Goal: Information Seeking & Learning: Learn about a topic

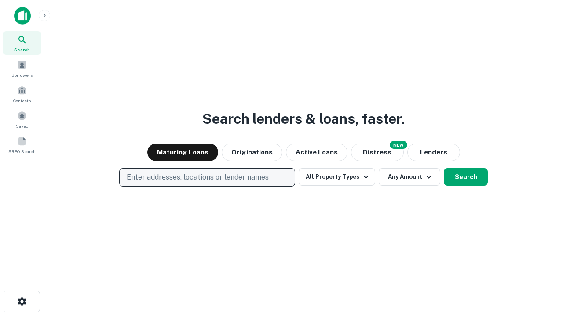
click at [207, 178] on p "Enter addresses, locations or lender names" at bounding box center [198, 177] width 142 height 11
type input "**********"
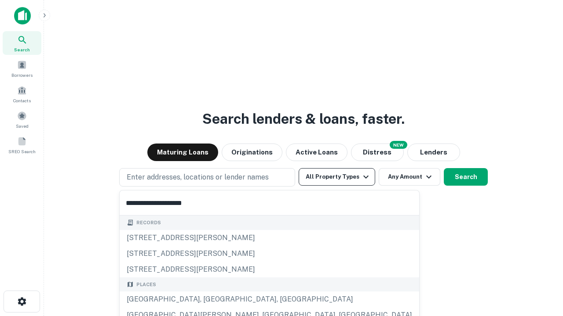
click at [210, 300] on div "Santa Monica, CA, USA" at bounding box center [269, 300] width 299 height 16
click at [337, 177] on button "All Property Types" at bounding box center [336, 177] width 76 height 18
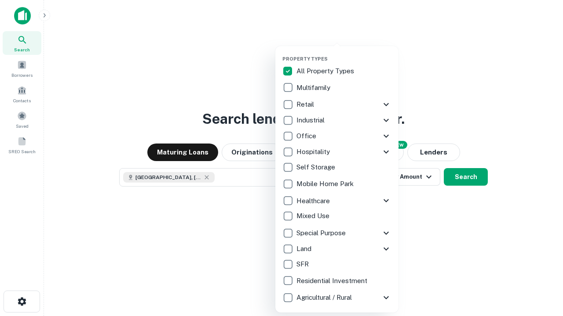
click at [344, 53] on button "button" at bounding box center [343, 53] width 123 height 0
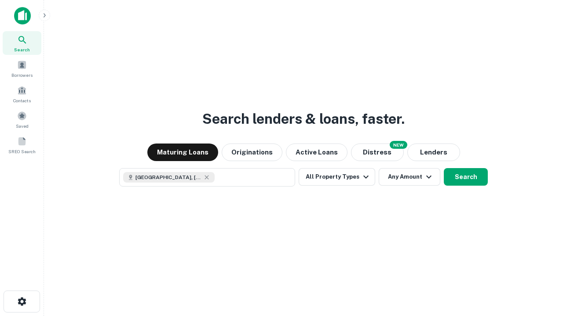
scroll to position [14, 0]
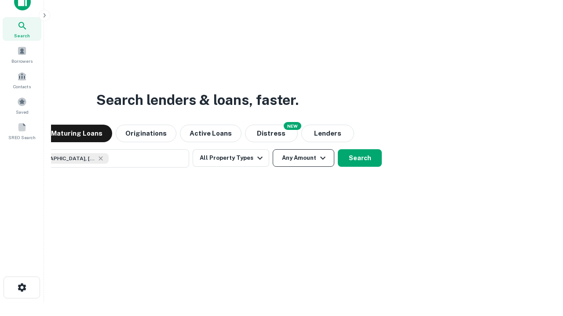
click at [273, 149] on button "Any Amount" at bounding box center [304, 158] width 62 height 18
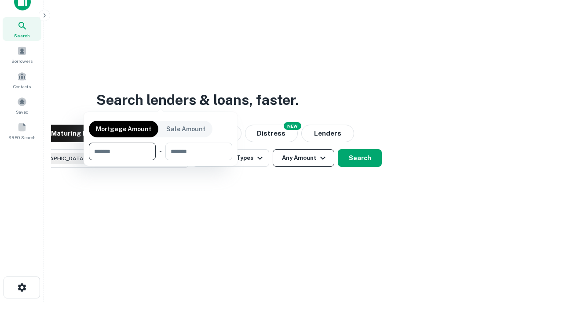
scroll to position [63, 249]
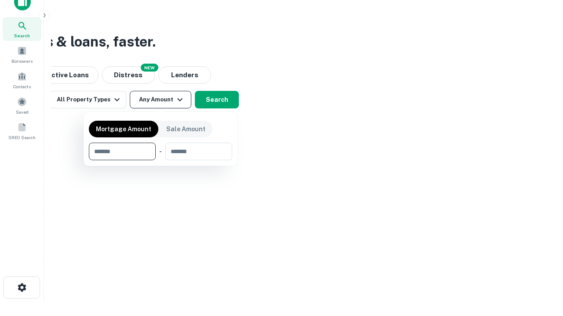
type input "*******"
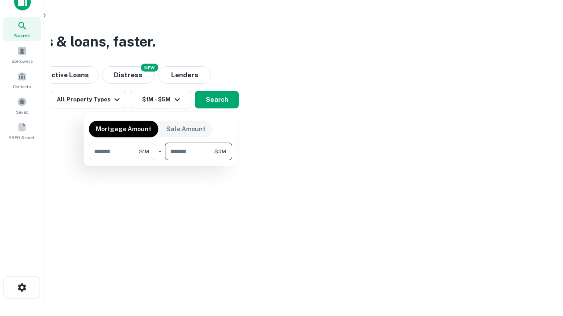
type input "*******"
click at [160, 160] on button "button" at bounding box center [160, 160] width 143 height 0
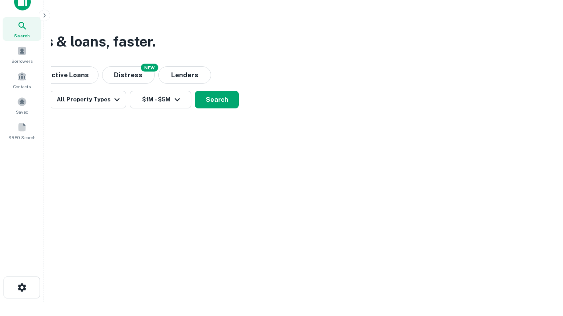
scroll to position [14, 0]
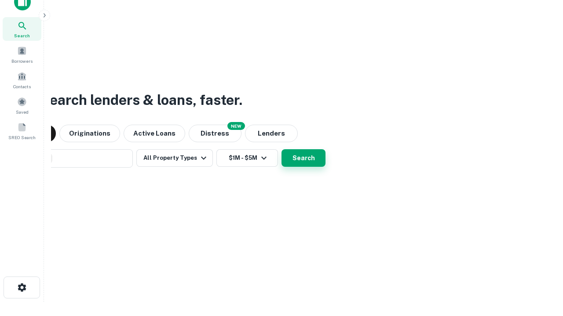
click at [281, 149] on button "Search" at bounding box center [303, 158] width 44 height 18
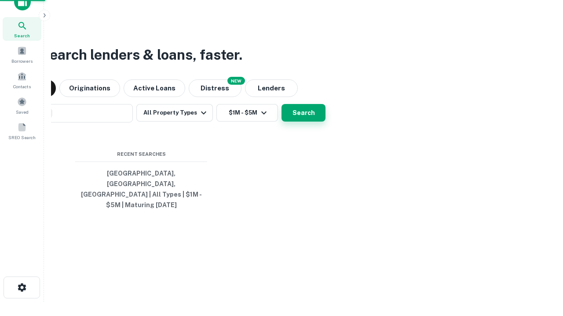
scroll to position [29, 249]
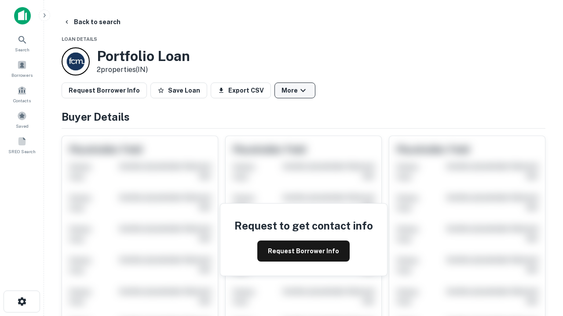
click at [295, 91] on button "More" at bounding box center [294, 91] width 41 height 16
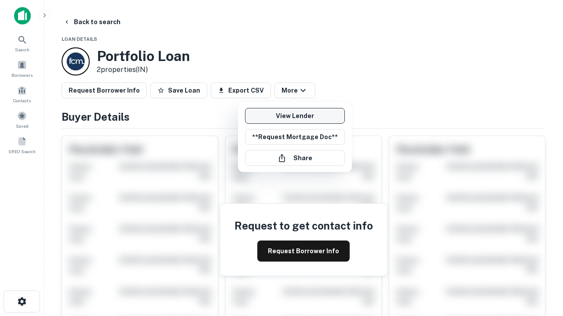
click at [295, 116] on link "View Lender" at bounding box center [295, 116] width 100 height 16
